Goal: Navigation & Orientation: Find specific page/section

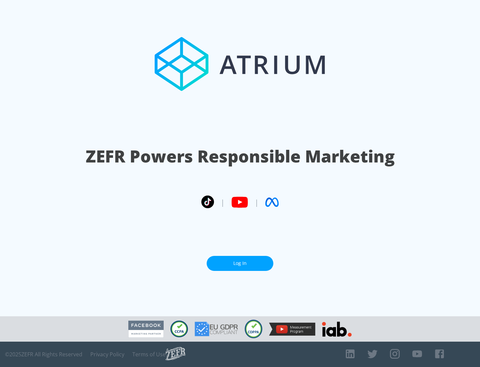
click at [240, 263] on link "Log In" at bounding box center [240, 263] width 67 height 15
